Goal: Transaction & Acquisition: Obtain resource

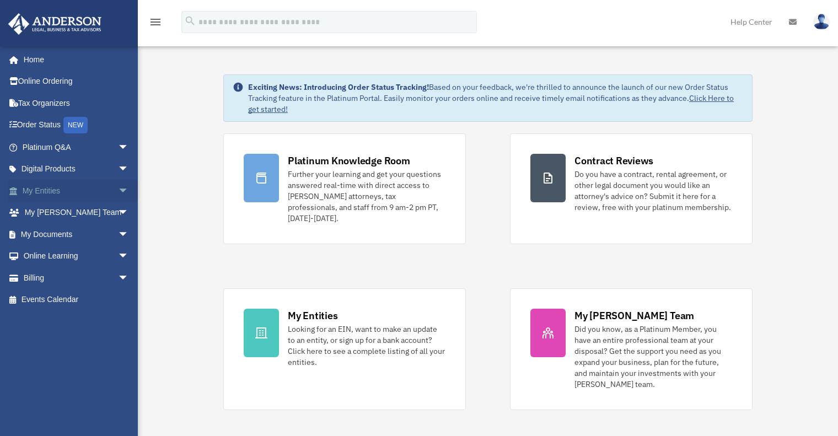
click at [118, 196] on span "arrow_drop_down" at bounding box center [129, 191] width 22 height 23
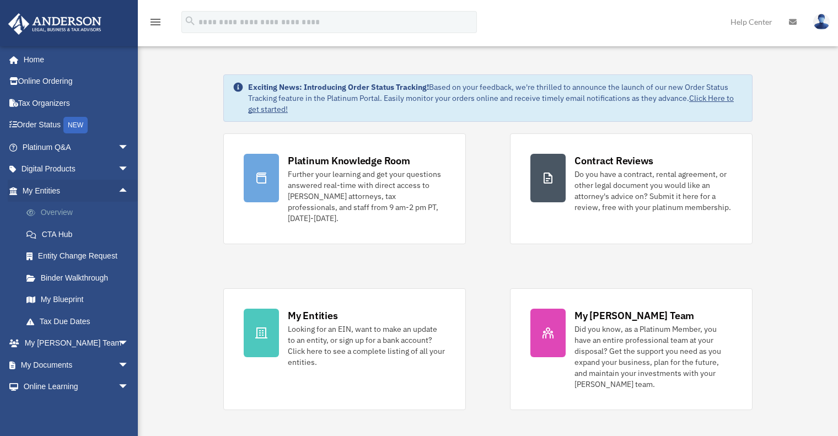
click at [61, 211] on link "Overview" at bounding box center [80, 213] width 130 height 22
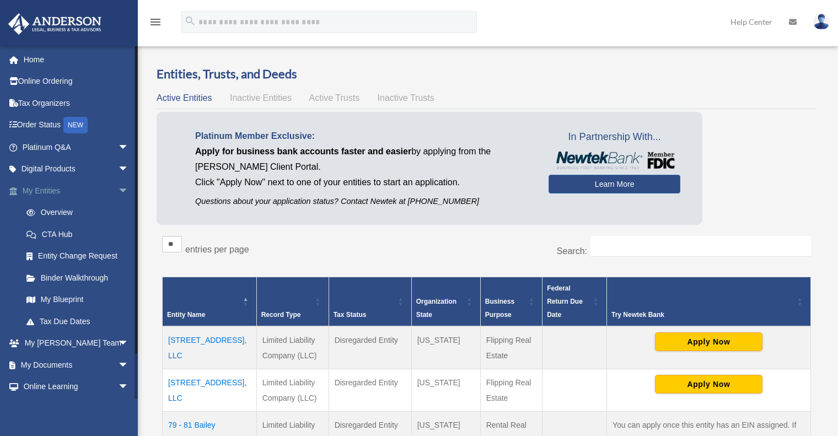
click at [118, 187] on span "arrow_drop_down" at bounding box center [129, 191] width 22 height 23
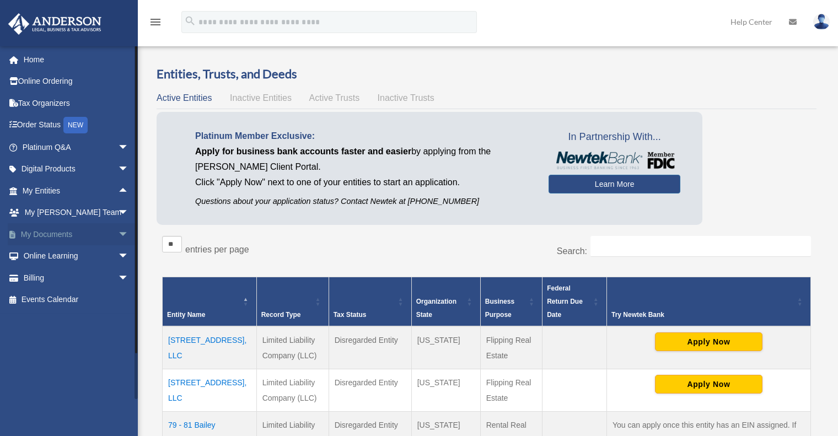
click at [118, 226] on span "arrow_drop_down" at bounding box center [129, 234] width 22 height 23
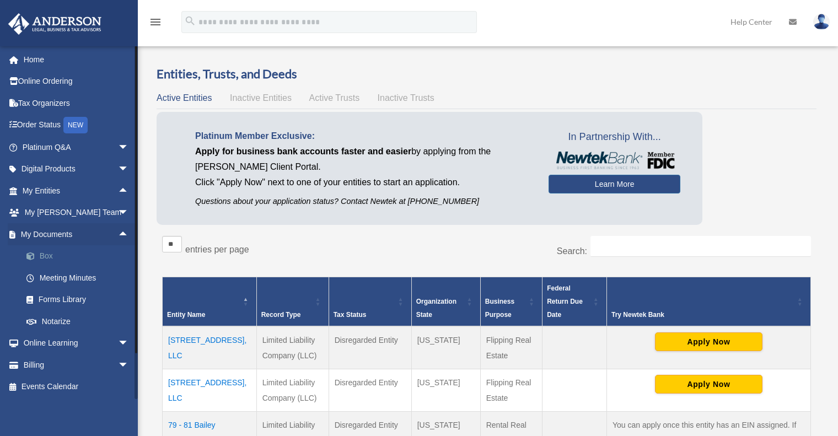
click at [45, 255] on link "Box" at bounding box center [80, 256] width 130 height 22
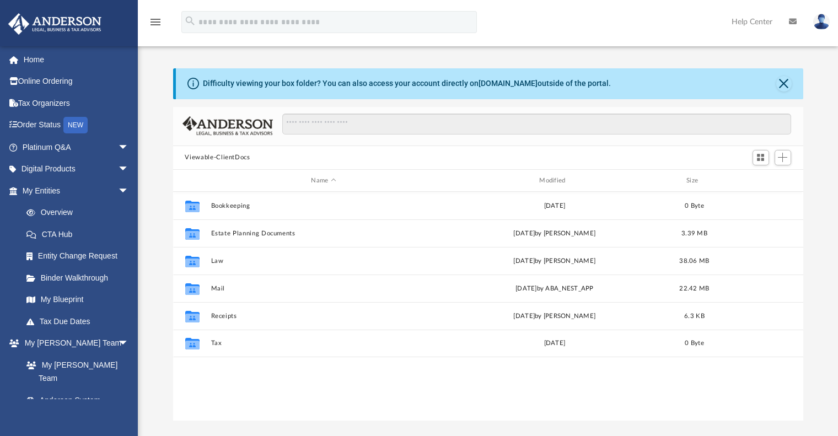
scroll to position [243, 622]
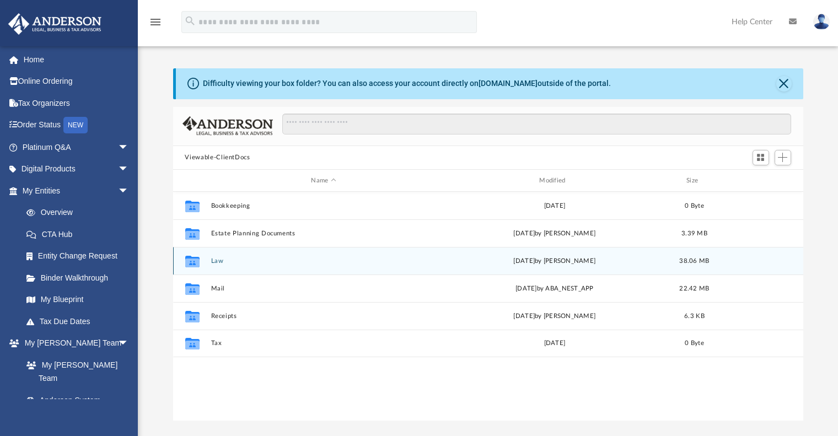
click at [234, 259] on button "Law" at bounding box center [324, 261] width 226 height 7
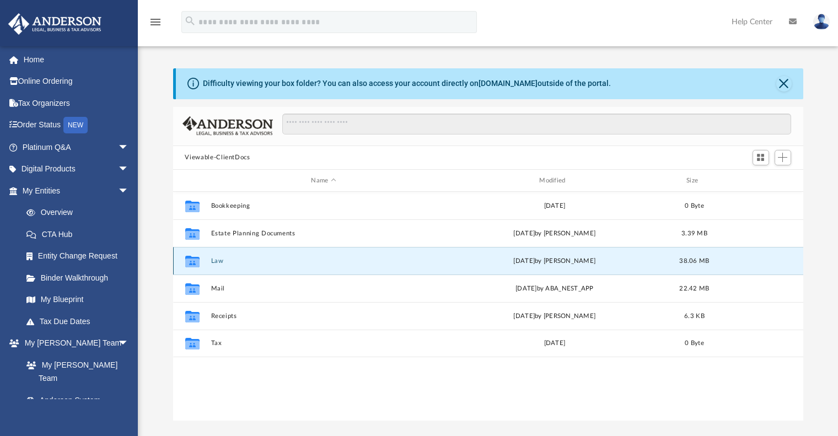
click at [234, 259] on button "Law" at bounding box center [324, 261] width 226 height 7
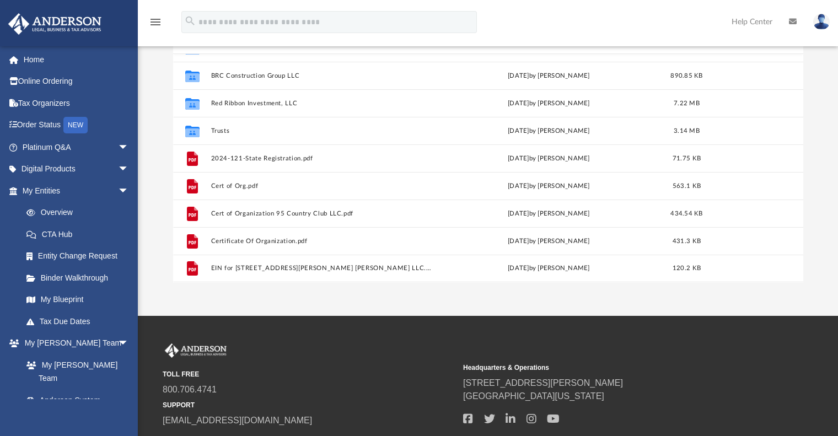
scroll to position [164, 0]
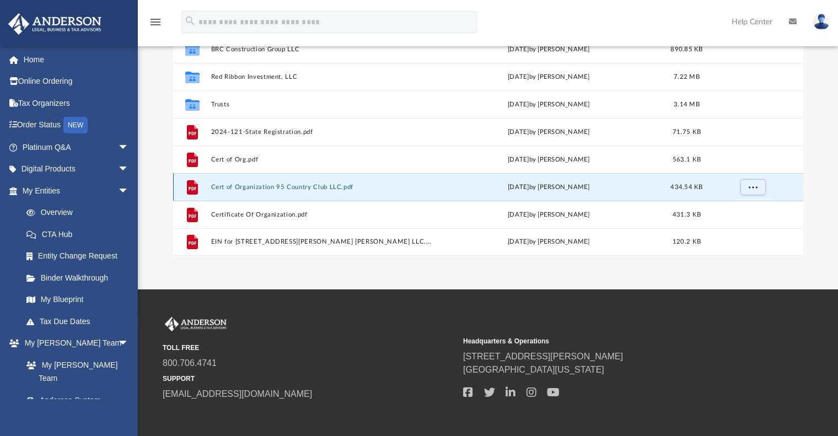
click at [293, 187] on button "Cert of Organization 95 Country Club LLC.pdf" at bounding box center [322, 187] width 222 height 7
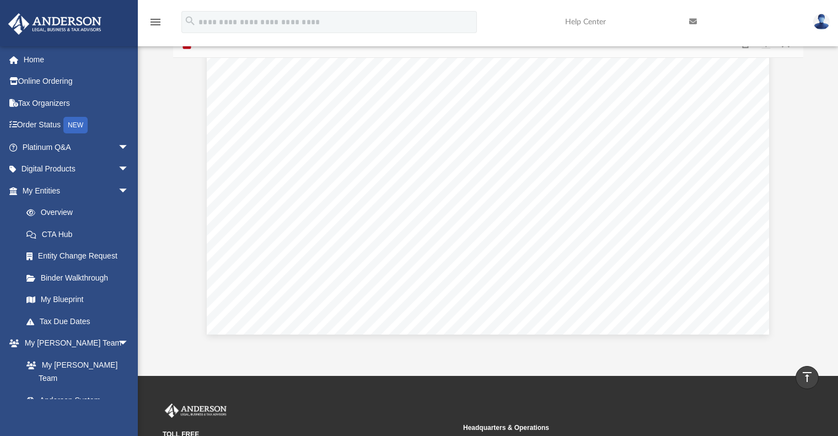
scroll to position [0, 0]
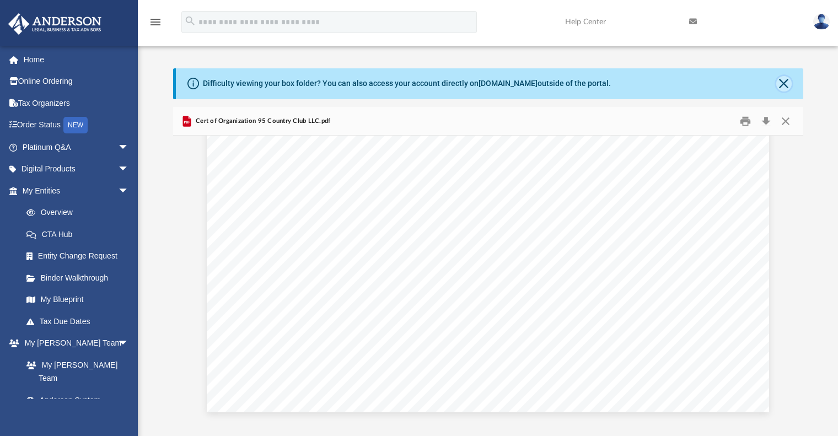
click at [785, 84] on button "Close" at bounding box center [783, 83] width 15 height 15
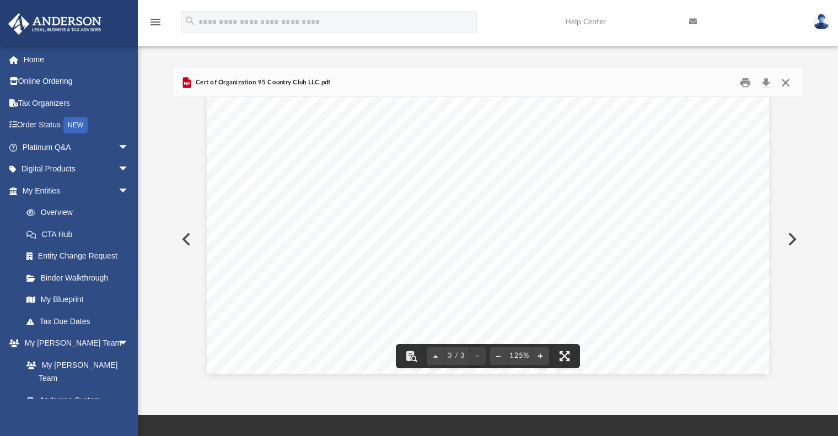
click at [785, 86] on button "Close" at bounding box center [786, 82] width 20 height 17
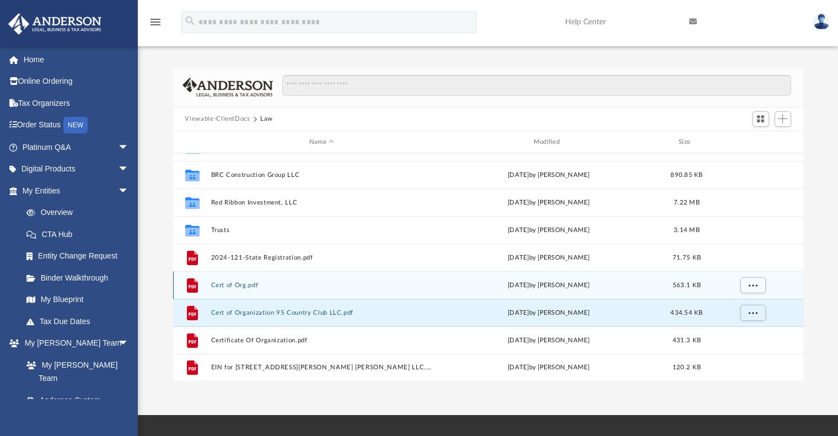
click at [238, 281] on div "File Cert of Org.pdf Tue Jul 16 2024 by CARLOS PEREIRA 563.1 KB" at bounding box center [488, 285] width 630 height 28
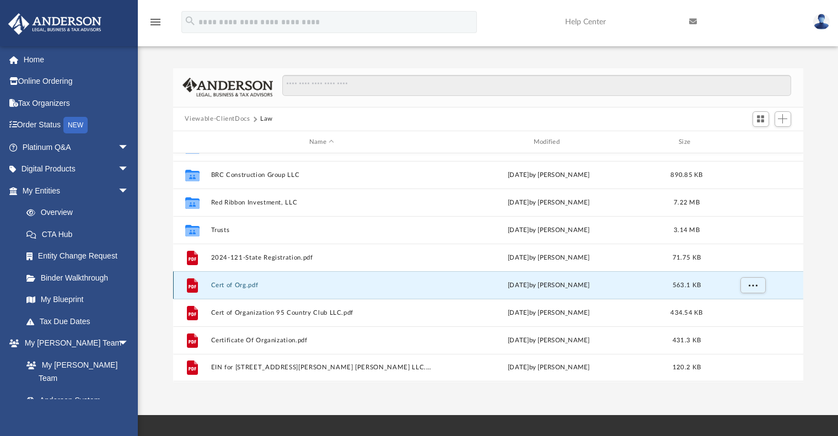
click at [237, 286] on button "Cert of Org.pdf" at bounding box center [322, 285] width 222 height 7
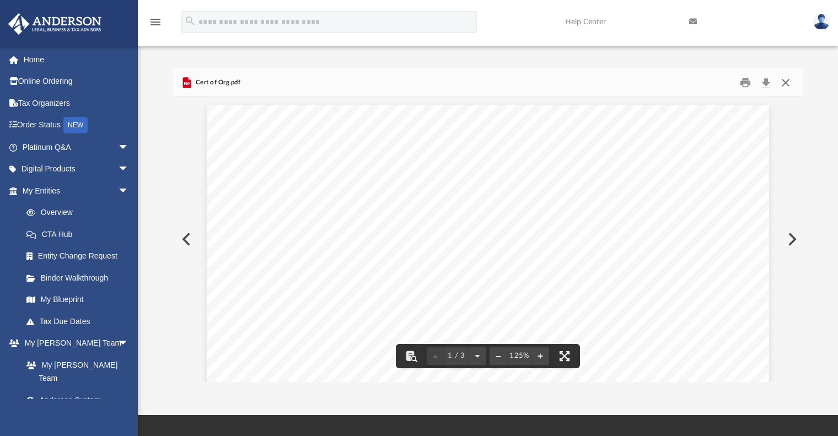
click at [785, 83] on button "Close" at bounding box center [786, 82] width 20 height 17
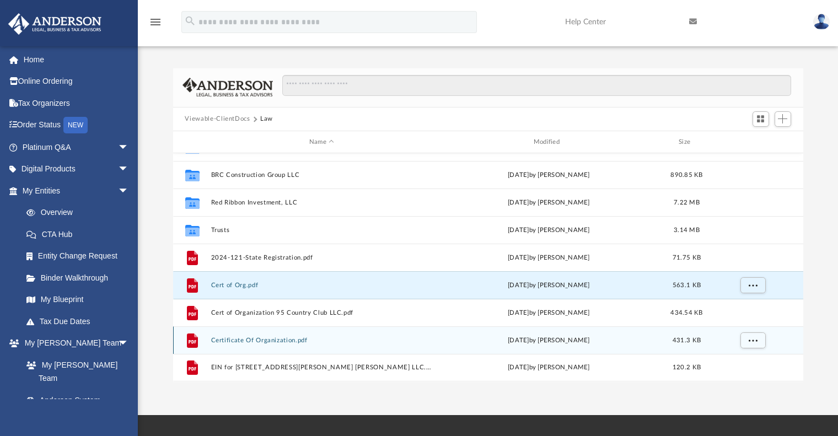
click at [248, 340] on button "Certificate Of Organization.pdf" at bounding box center [322, 340] width 222 height 7
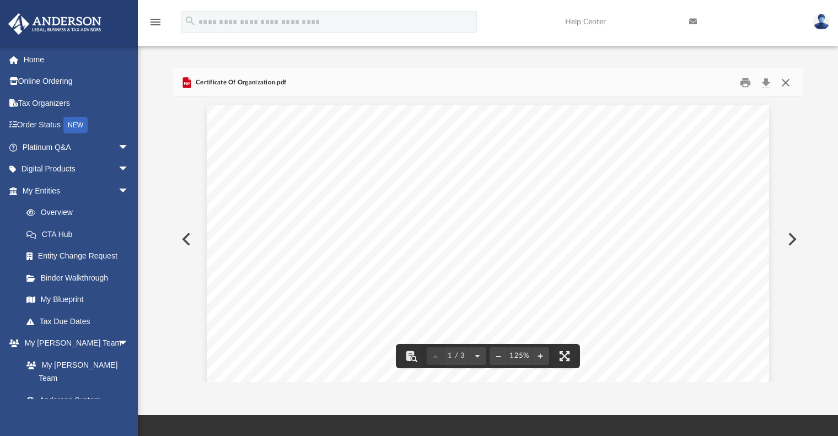
click at [794, 87] on button "Close" at bounding box center [786, 82] width 20 height 17
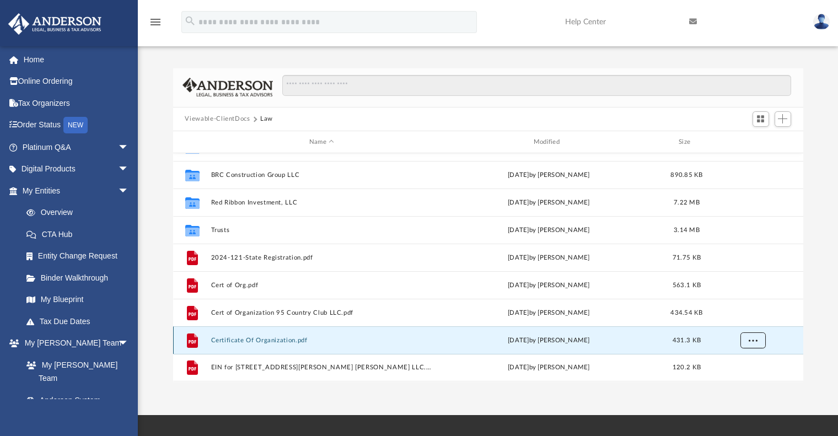
click at [754, 336] on button "More options" at bounding box center [752, 341] width 25 height 17
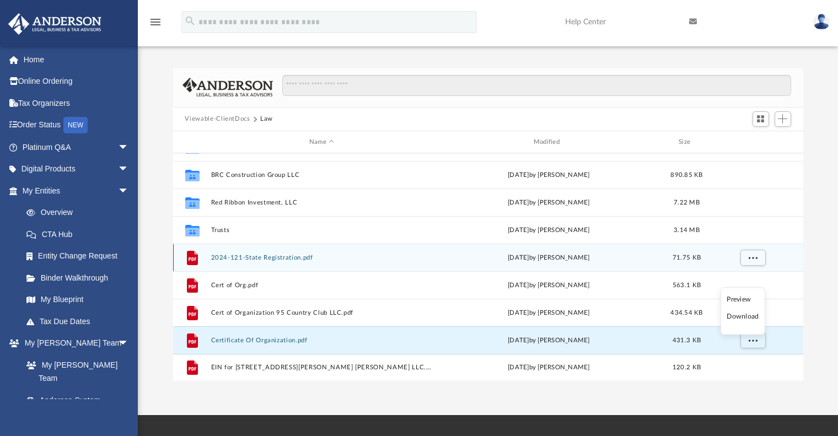
click at [262, 256] on button "2024-121-State Registration.pdf" at bounding box center [322, 257] width 222 height 7
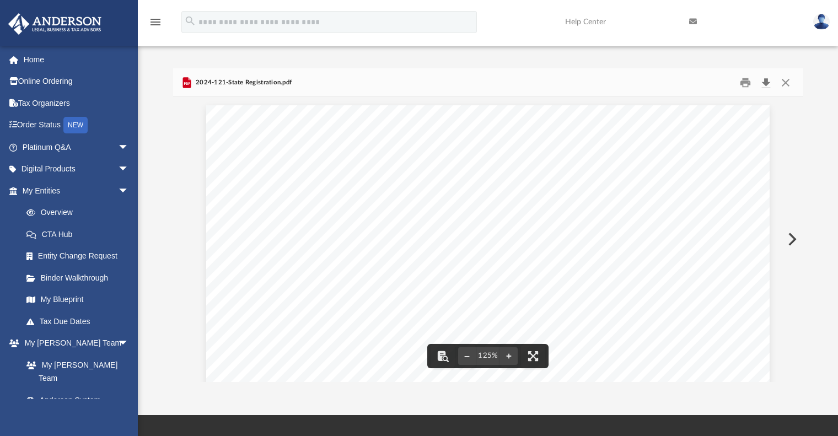
click at [767, 78] on button "Download" at bounding box center [767, 82] width 20 height 17
